Goal: Transaction & Acquisition: Purchase product/service

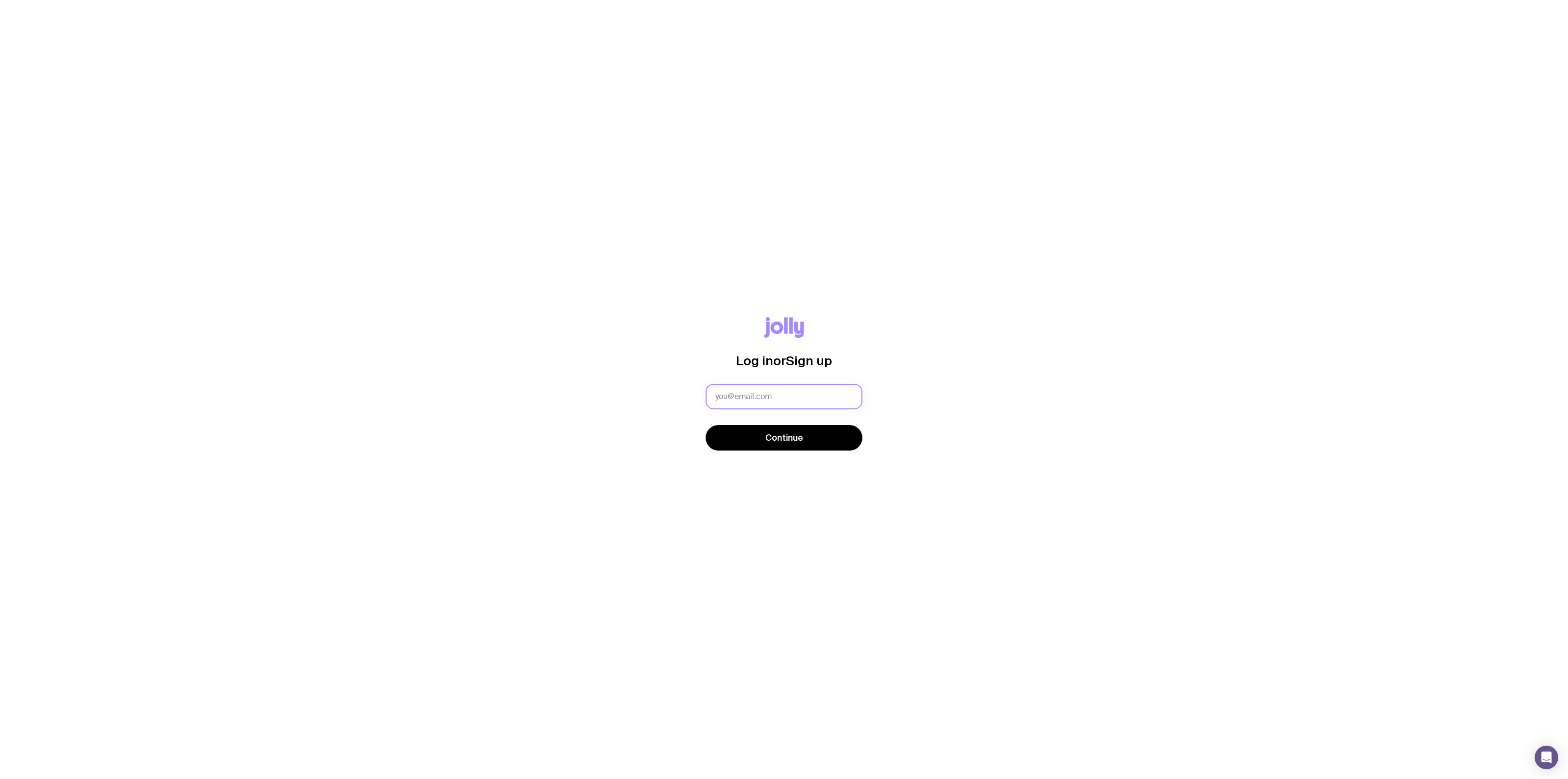
click at [802, 388] on input "text" at bounding box center [784, 396] width 157 height 25
type input "[EMAIL_ADDRESS][DOMAIN_NAME]"
click at [797, 440] on span "Continue" at bounding box center [785, 437] width 38 height 12
click at [706, 437] on button "Continue" at bounding box center [784, 450] width 157 height 25
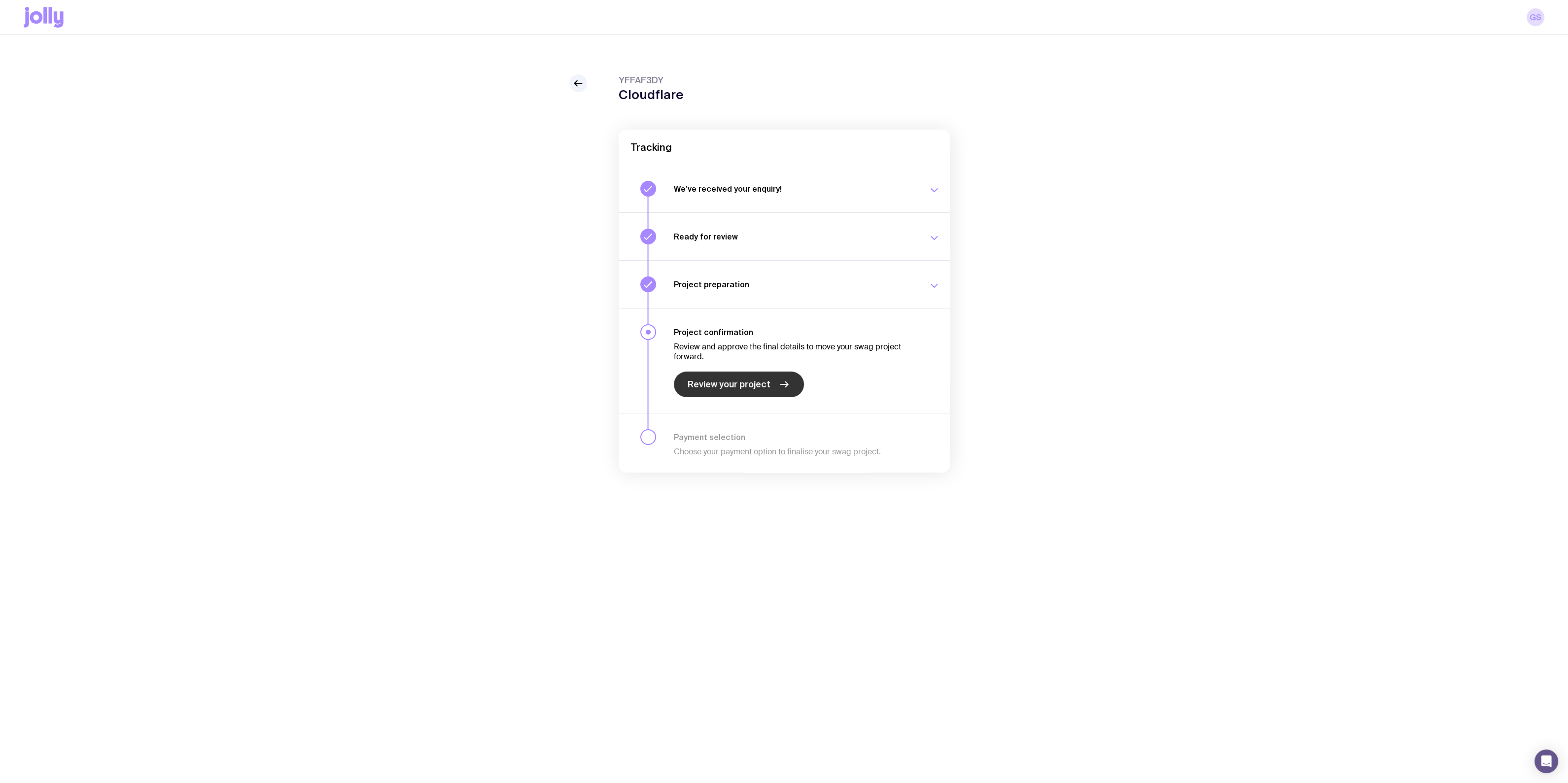
click at [761, 386] on span "Review your project" at bounding box center [729, 384] width 83 height 12
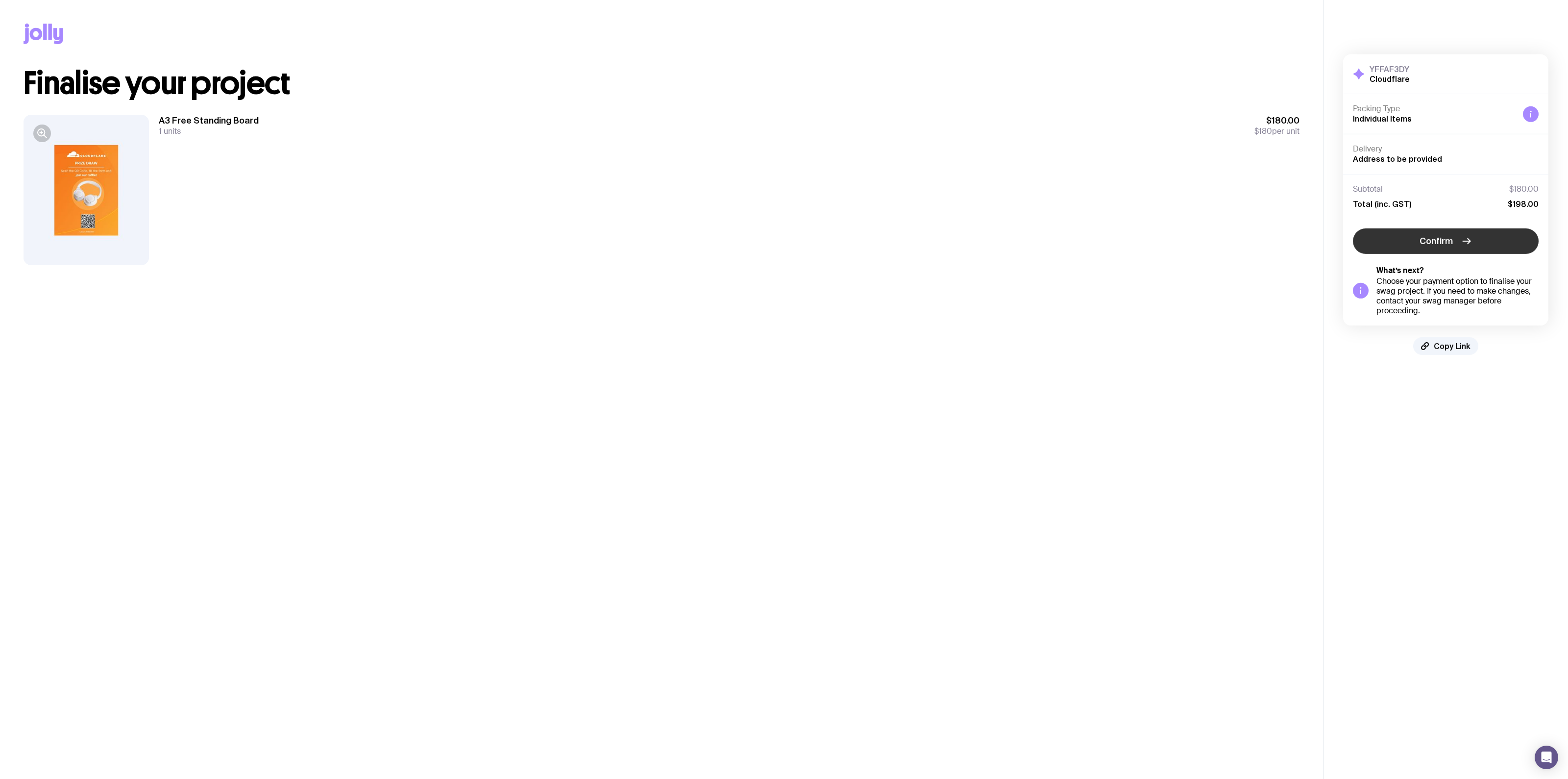
click at [1423, 247] on button "Confirm" at bounding box center [1446, 241] width 186 height 25
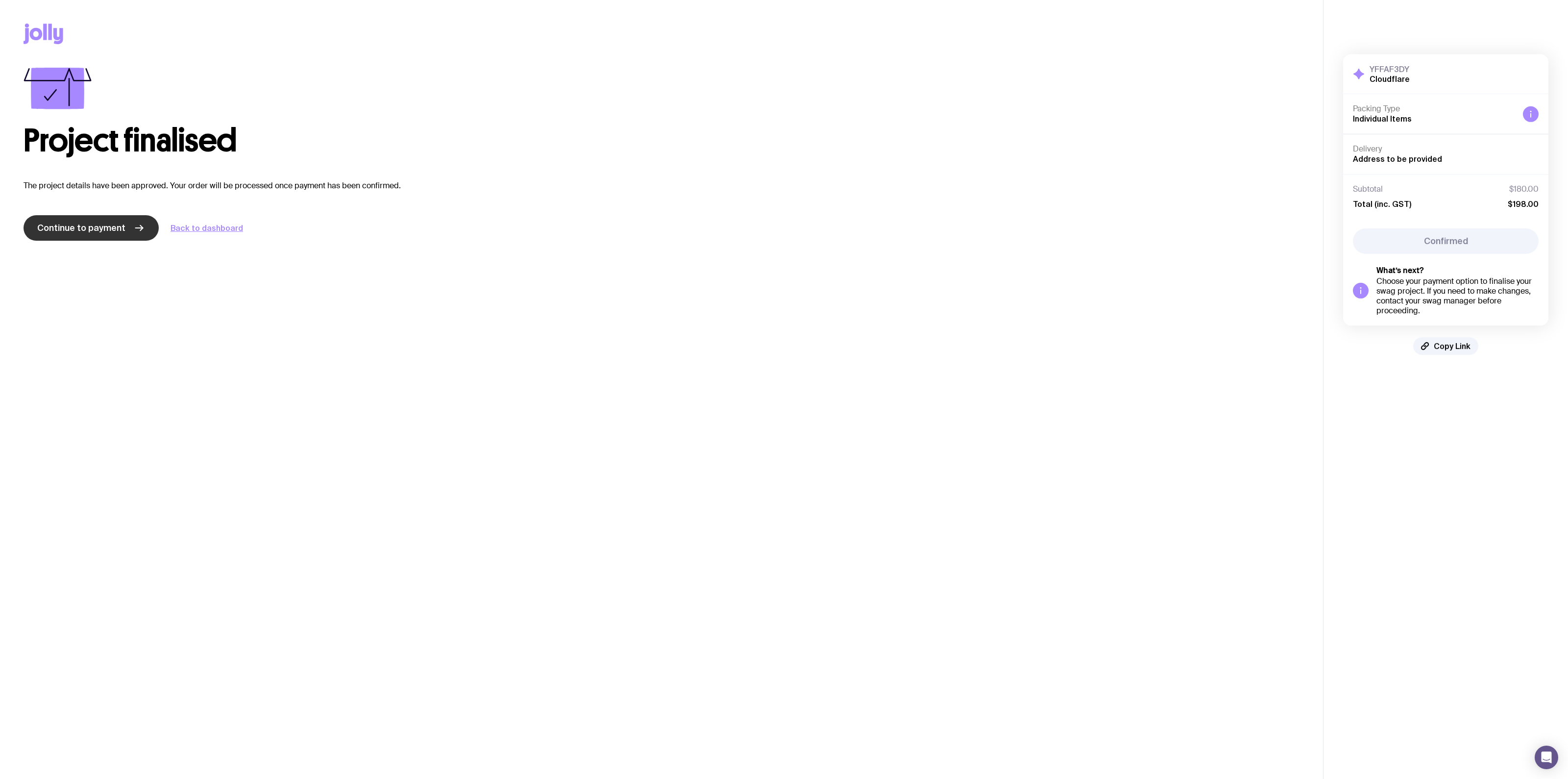
click at [56, 236] on link "Continue to payment" at bounding box center [91, 228] width 135 height 25
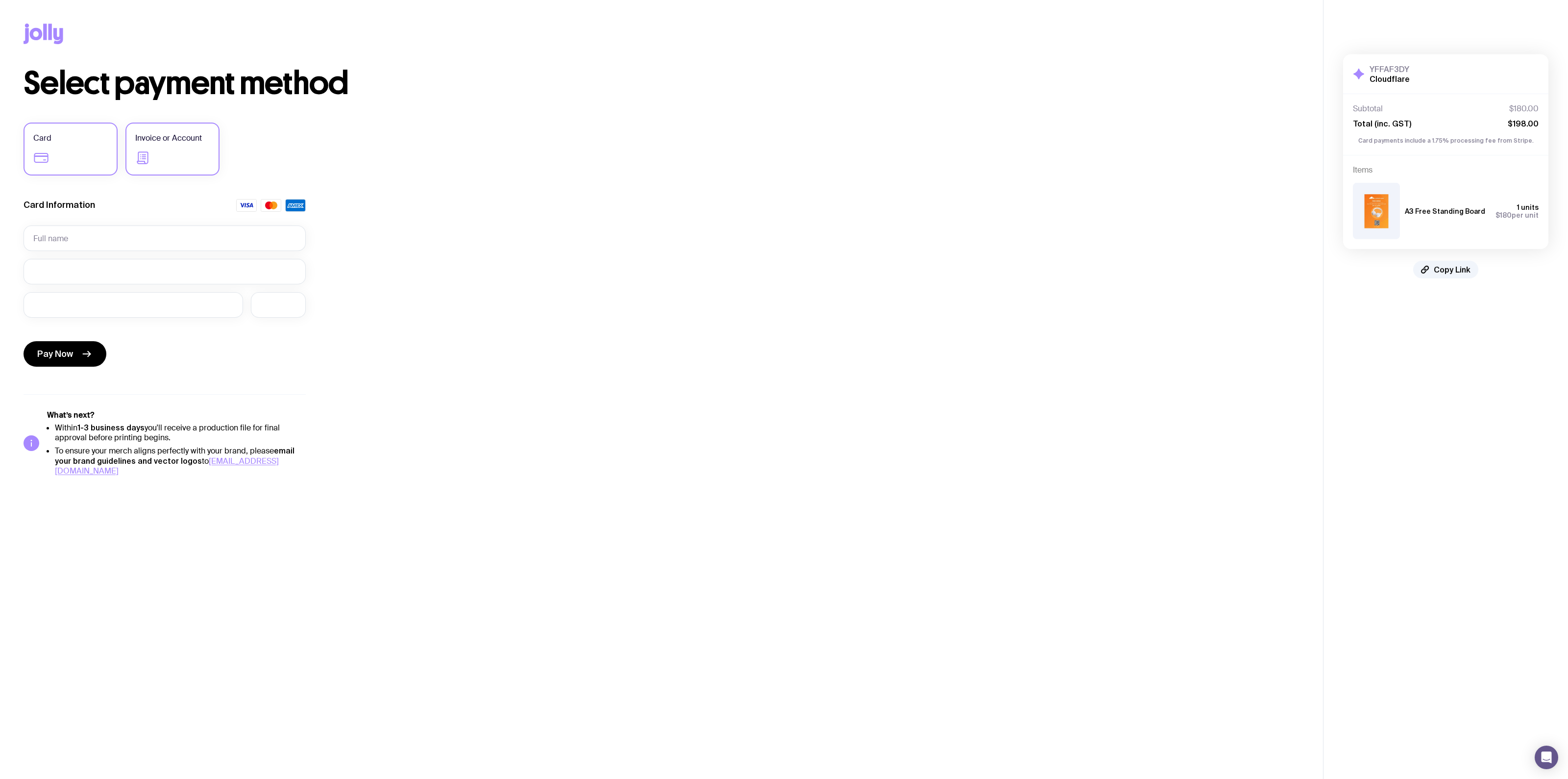
click at [209, 126] on label "Invoice or Account" at bounding box center [172, 149] width 94 height 53
click at [0, 0] on input "Invoice or Account" at bounding box center [0, 0] width 0 height 0
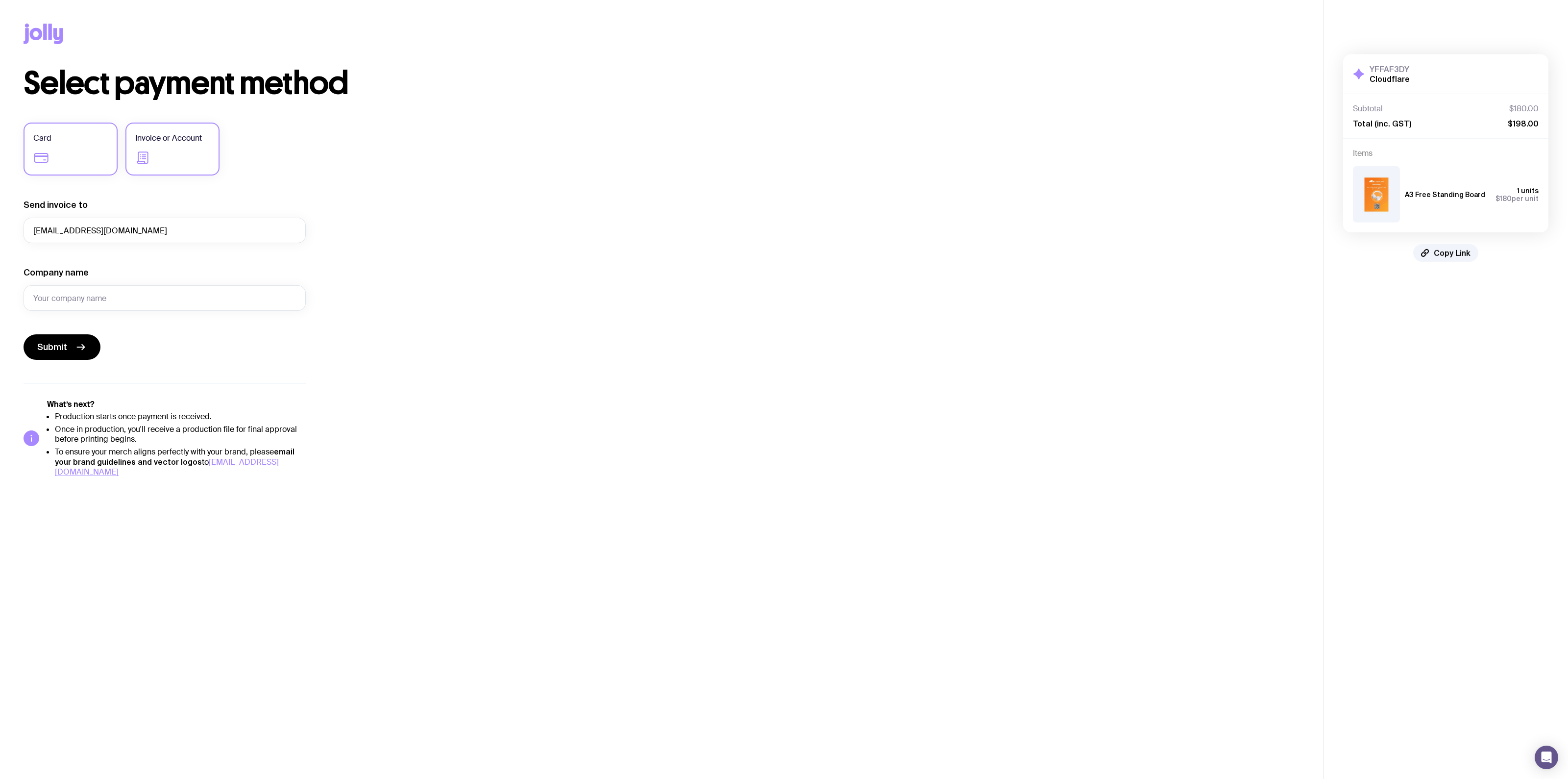
click at [105, 155] on label "Card" at bounding box center [70, 149] width 94 height 53
click at [0, 0] on input "Card" at bounding box center [0, 0] width 0 height 0
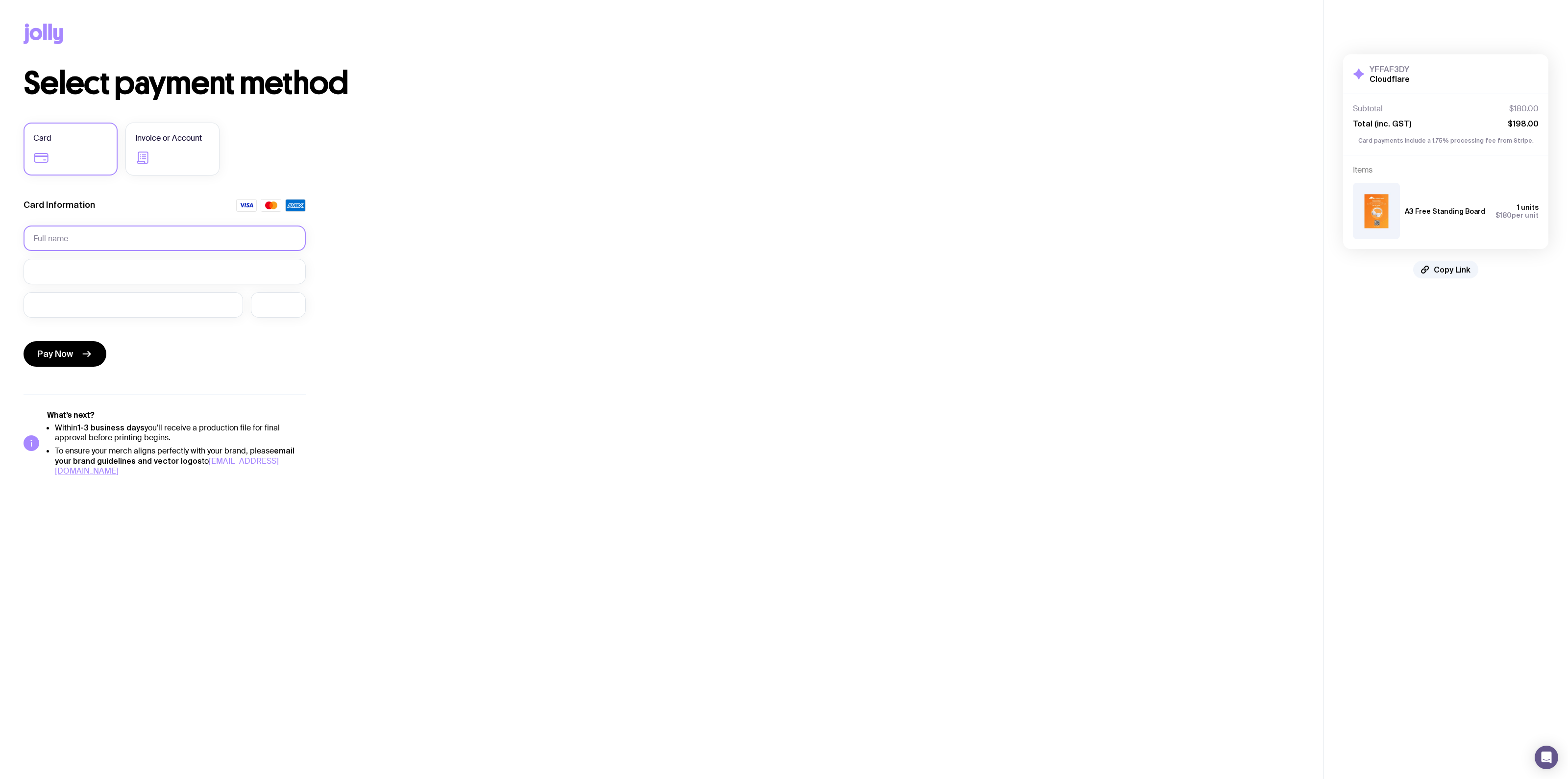
click at [133, 230] on input "text" at bounding box center [164, 238] width 282 height 25
type input "[PERSON_NAME]"
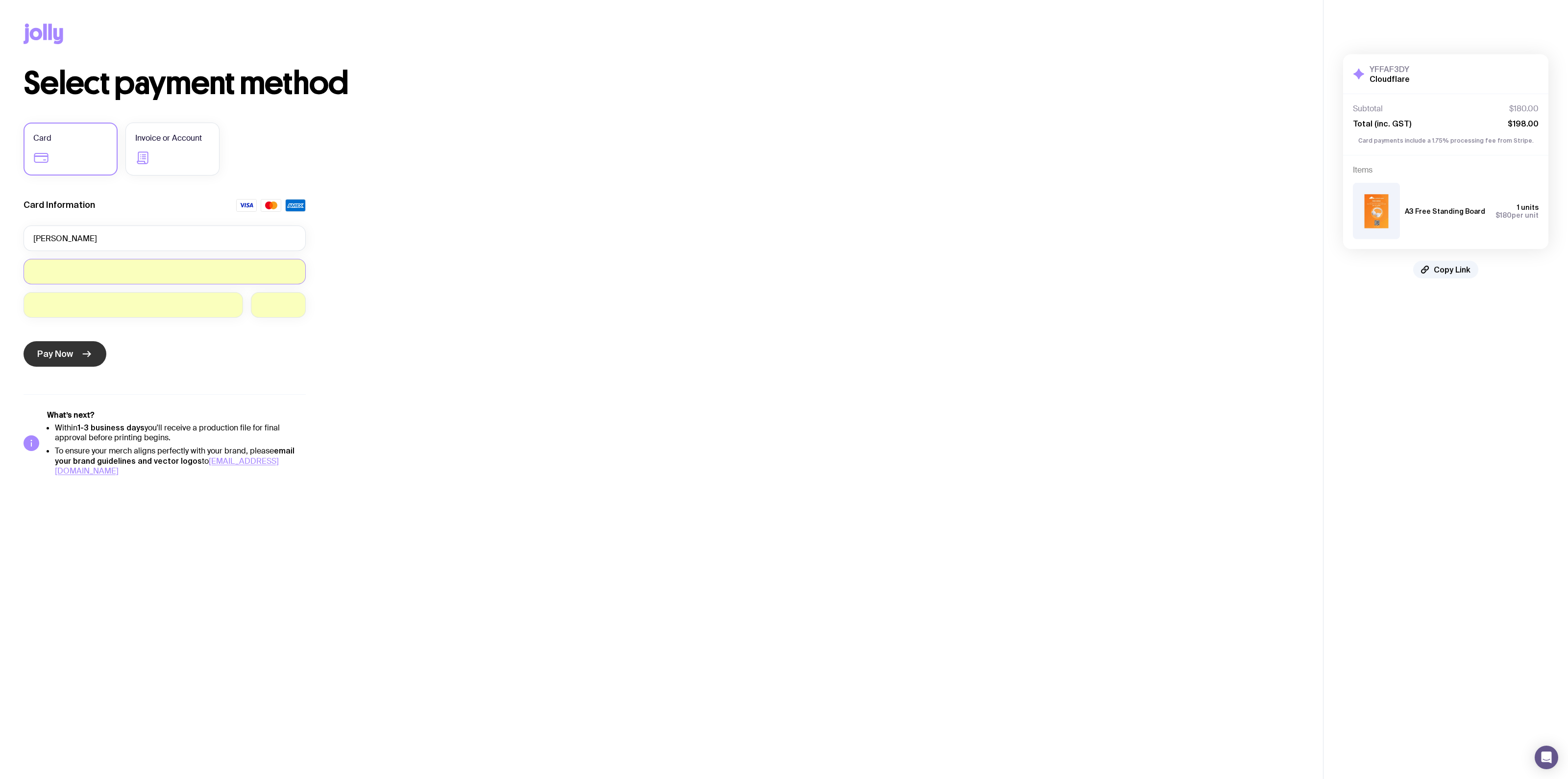
click at [80, 362] on button "Pay Now" at bounding box center [65, 354] width 83 height 25
